Goal: Use online tool/utility: Utilize a website feature to perform a specific function

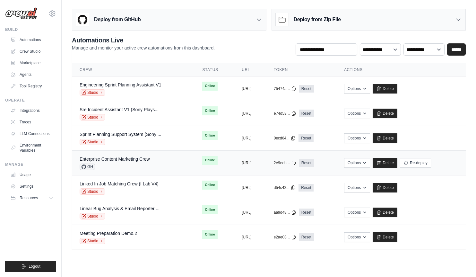
click at [126, 163] on div "GH" at bounding box center [115, 166] width 70 height 6
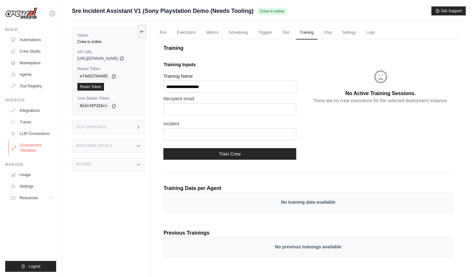
click at [30, 144] on link "Environment Variables" at bounding box center [32, 147] width 48 height 15
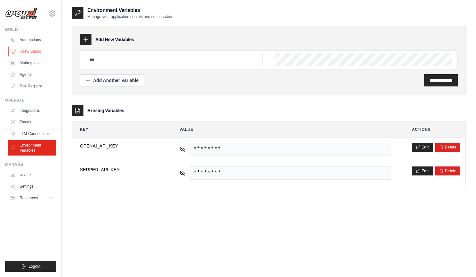
click at [31, 52] on link "Crew Studio" at bounding box center [32, 51] width 48 height 10
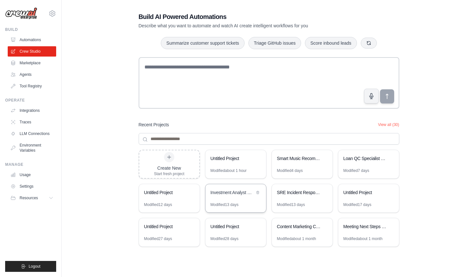
scroll to position [13, 0]
click at [293, 228] on div "Content Marketing Competitive Intelligence" at bounding box center [299, 226] width 44 height 6
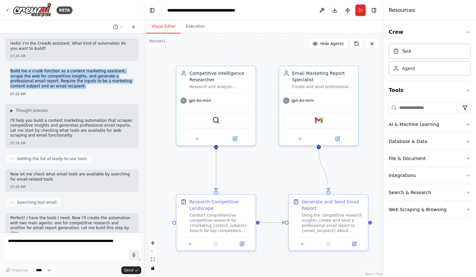
drag, startPoint x: 43, startPoint y: 87, endPoint x: 6, endPoint y: 61, distance: 44.4
click at [6, 61] on div "Hello! I'm the CrewAI assistant. What kind of automation do you want to build? …" at bounding box center [72, 132] width 144 height 199
